Goal: Task Accomplishment & Management: Use online tool/utility

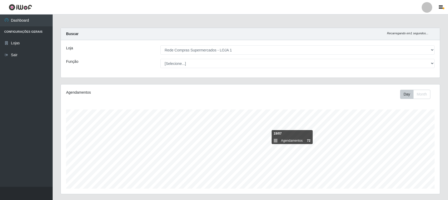
select select "158"
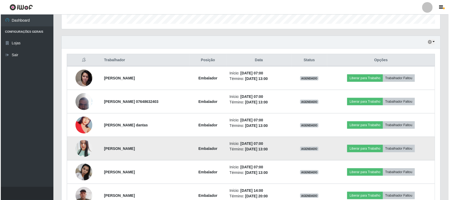
scroll to position [197, 0]
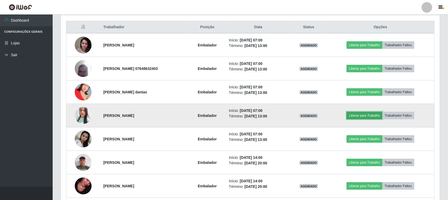
click at [366, 117] on button "Liberar para Trabalho" at bounding box center [365, 115] width 36 height 7
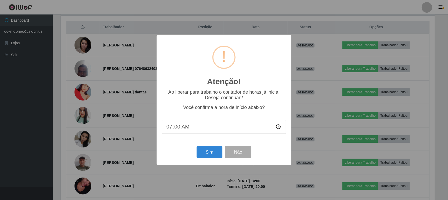
scroll to position [110, 375]
click at [207, 157] on button "Sim" at bounding box center [210, 152] width 26 height 12
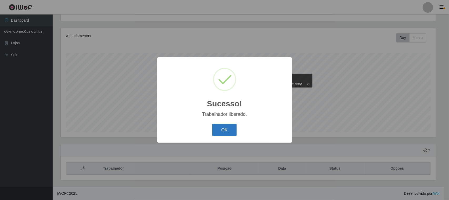
click at [223, 134] on button "OK" at bounding box center [224, 129] width 24 height 12
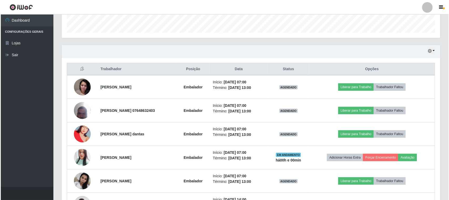
scroll to position [221, 0]
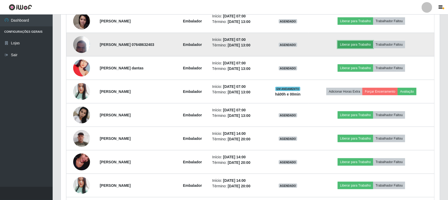
click at [357, 45] on button "Liberar para Trabalho" at bounding box center [356, 44] width 36 height 7
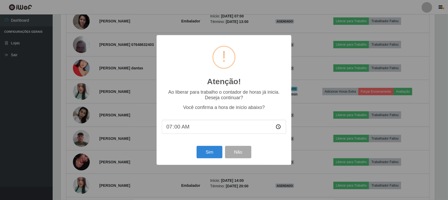
scroll to position [110, 375]
click at [208, 148] on button "Sim" at bounding box center [210, 152] width 26 height 12
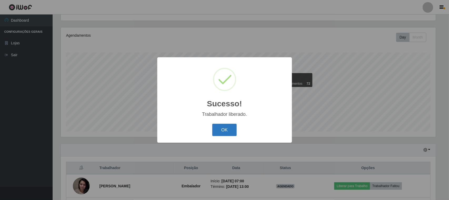
click at [223, 128] on button "OK" at bounding box center [224, 129] width 24 height 12
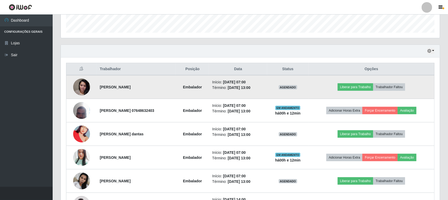
scroll to position [188, 0]
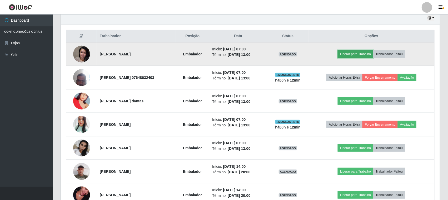
click at [366, 57] on button "Liberar para Trabalho" at bounding box center [356, 53] width 36 height 7
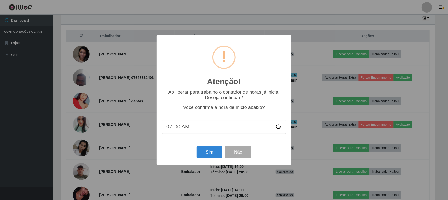
scroll to position [110, 375]
click at [211, 153] on button "Sim" at bounding box center [210, 152] width 26 height 12
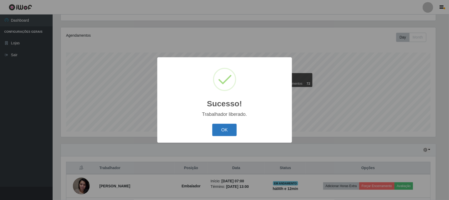
click at [227, 130] on button "OK" at bounding box center [224, 129] width 24 height 12
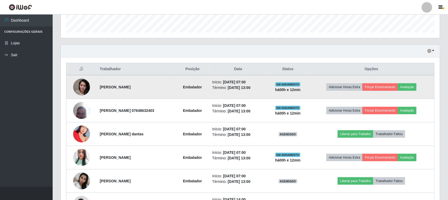
scroll to position [188, 0]
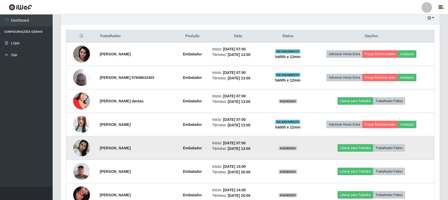
click at [82, 145] on img at bounding box center [81, 147] width 17 height 22
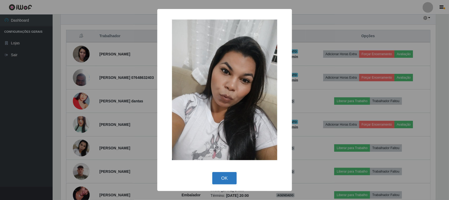
click at [226, 175] on button "OK" at bounding box center [224, 178] width 24 height 12
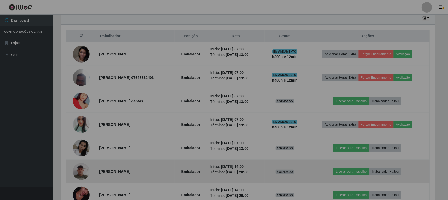
scroll to position [110, 379]
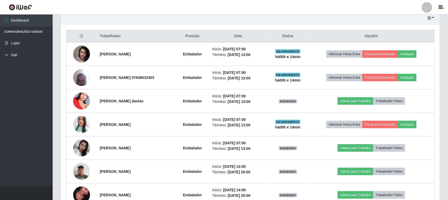
click at [413, 18] on div "Hoje 1 dia 3 dias 1 Semana Não encerrados" at bounding box center [250, 18] width 379 height 13
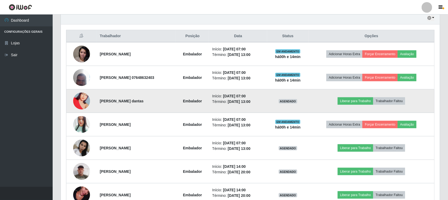
click at [80, 100] on img at bounding box center [81, 101] width 17 height 30
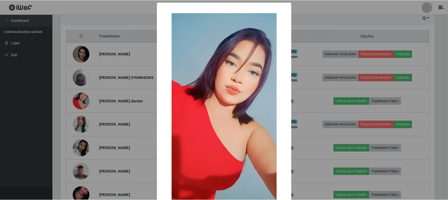
scroll to position [33, 0]
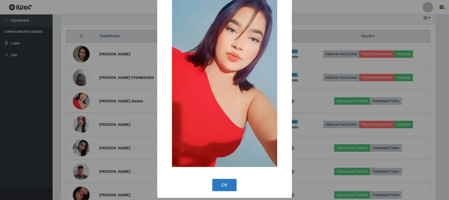
click at [215, 185] on button "OK" at bounding box center [224, 184] width 24 height 12
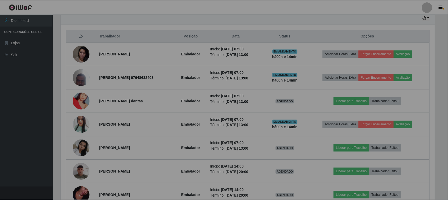
scroll to position [110, 379]
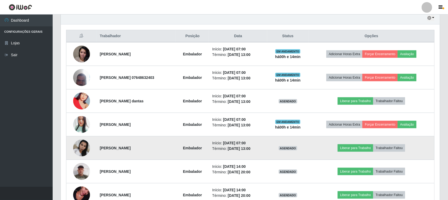
click at [83, 147] on img at bounding box center [81, 147] width 17 height 22
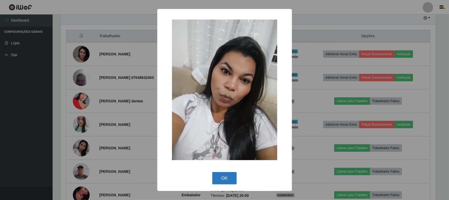
click at [228, 180] on button "OK" at bounding box center [224, 178] width 24 height 12
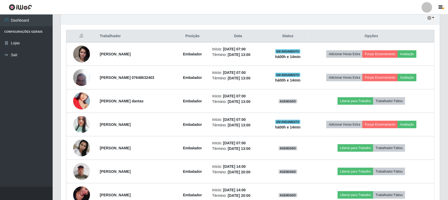
scroll to position [110, 379]
click at [419, 19] on div "Hoje 1 dia 3 dias 1 Semana Não encerrados" at bounding box center [250, 18] width 379 height 13
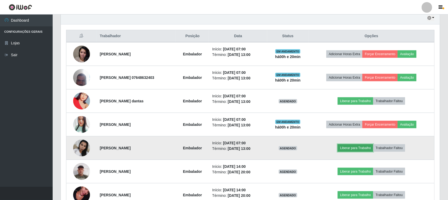
click at [364, 149] on button "Liberar para Trabalho" at bounding box center [356, 147] width 36 height 7
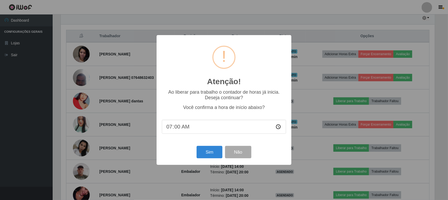
scroll to position [110, 375]
click at [211, 152] on button "Sim" at bounding box center [210, 152] width 26 height 12
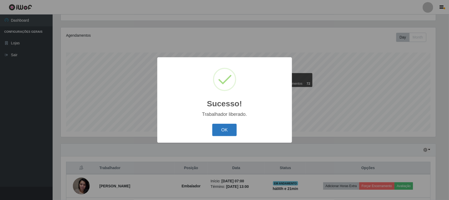
click at [226, 130] on button "OK" at bounding box center [224, 129] width 24 height 12
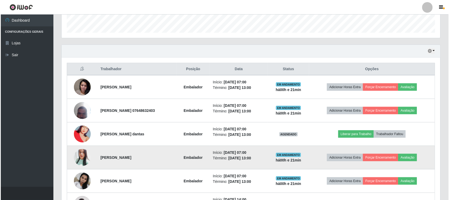
scroll to position [188, 0]
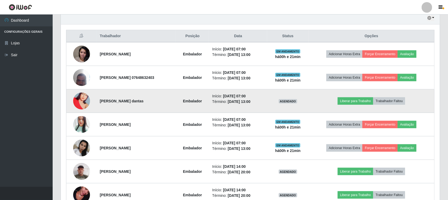
click at [78, 102] on img at bounding box center [81, 101] width 17 height 30
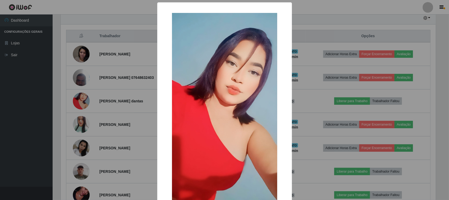
click at [324, 28] on div "× OK Cancel" at bounding box center [224, 100] width 449 height 200
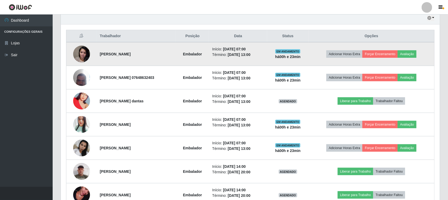
scroll to position [221, 0]
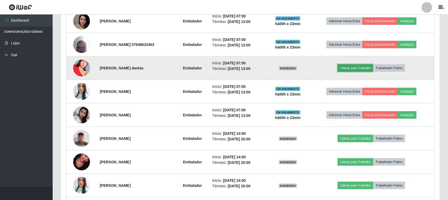
click at [361, 70] on button "Liberar para Trabalho" at bounding box center [356, 67] width 36 height 7
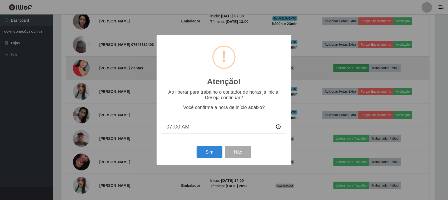
scroll to position [110, 375]
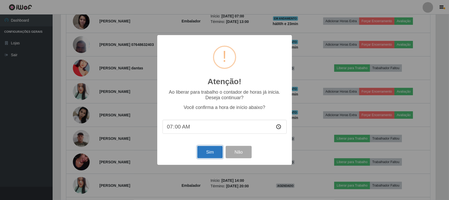
click at [207, 155] on button "Sim" at bounding box center [210, 152] width 26 height 12
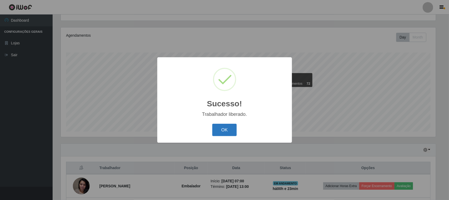
click at [227, 128] on button "OK" at bounding box center [224, 129] width 24 height 12
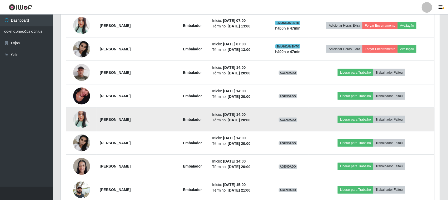
scroll to position [315, 0]
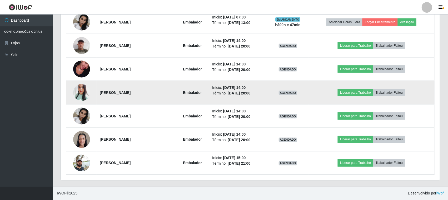
click at [80, 91] on img at bounding box center [81, 92] width 17 height 20
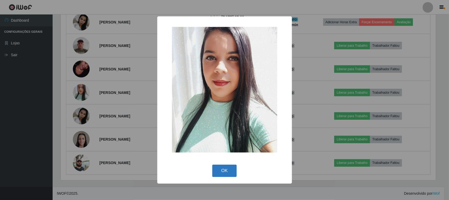
click at [228, 171] on button "OK" at bounding box center [224, 170] width 24 height 12
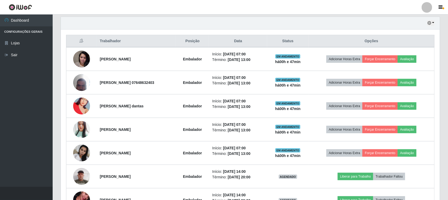
scroll to position [151, 0]
